Goal: Check status: Check status

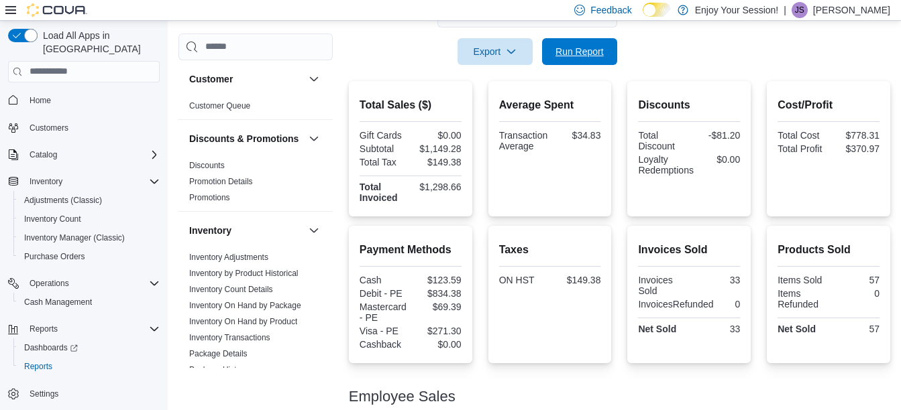
click at [598, 44] on span "Run Report" at bounding box center [579, 51] width 59 height 27
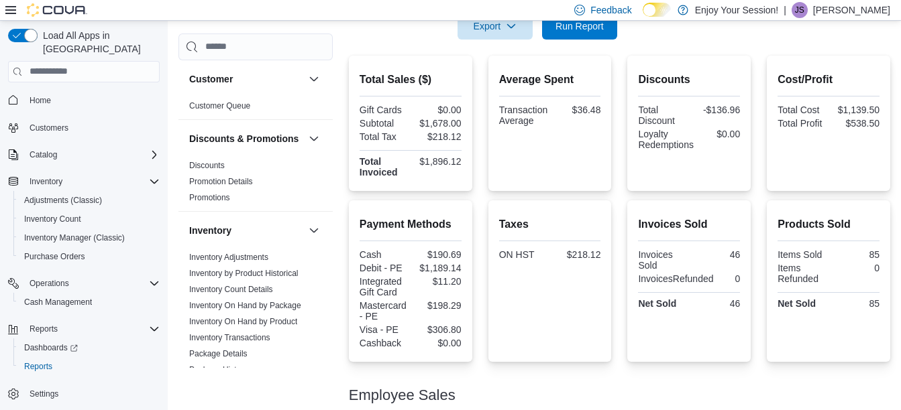
scroll to position [288, 0]
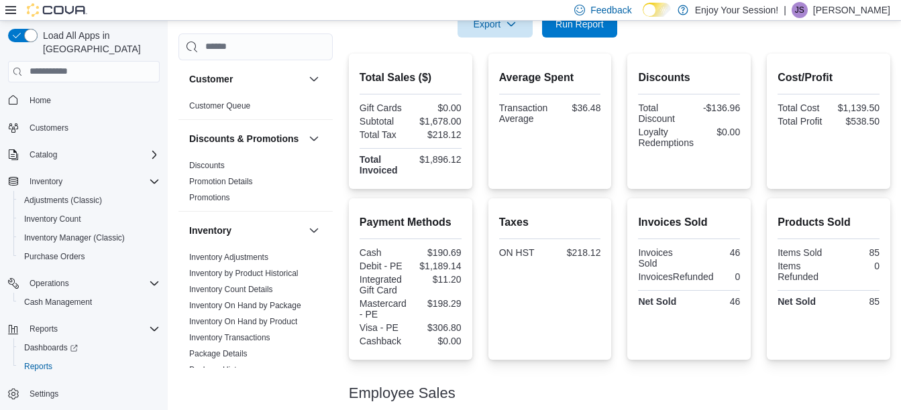
click at [734, 302] on div "46" at bounding box center [715, 301] width 48 height 11
drag, startPoint x: 425, startPoint y: 121, endPoint x: 463, endPoint y: 121, distance: 38.2
click at [461, 121] on div "$1,678.00" at bounding box center [437, 121] width 48 height 11
copy div "1,678.00"
drag, startPoint x: 574, startPoint y: 105, endPoint x: 610, endPoint y: 105, distance: 36.2
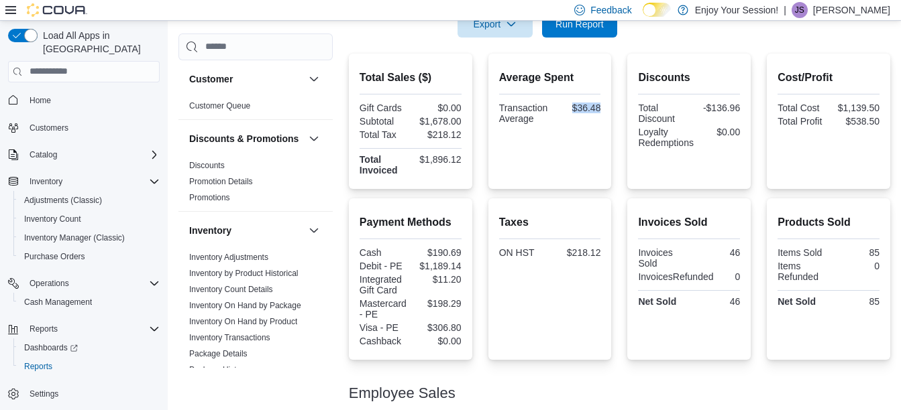
click at [610, 105] on div "Average Spent Transaction Average $36.48" at bounding box center [549, 121] width 123 height 135
copy div "$36.48"
click at [571, 35] on span "Run Report" at bounding box center [579, 23] width 59 height 27
click at [567, 27] on span "Run Report" at bounding box center [579, 23] width 48 height 13
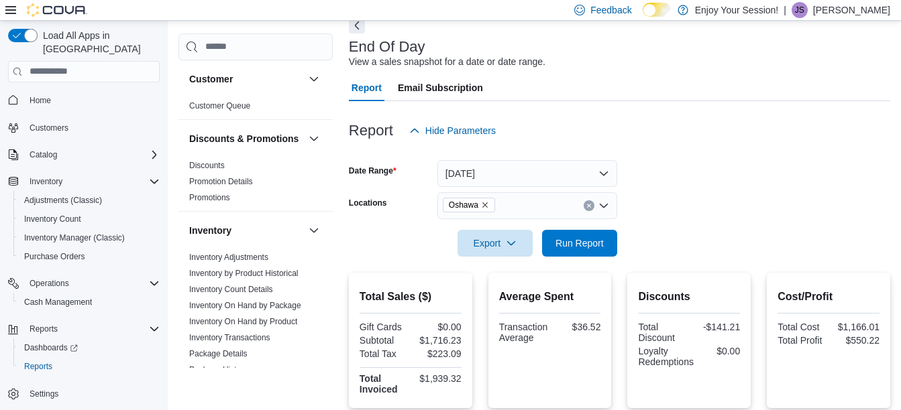
scroll to position [69, 0]
click at [577, 241] on span "Run Report" at bounding box center [579, 241] width 48 height 13
